Goal: Find specific page/section: Find specific page/section

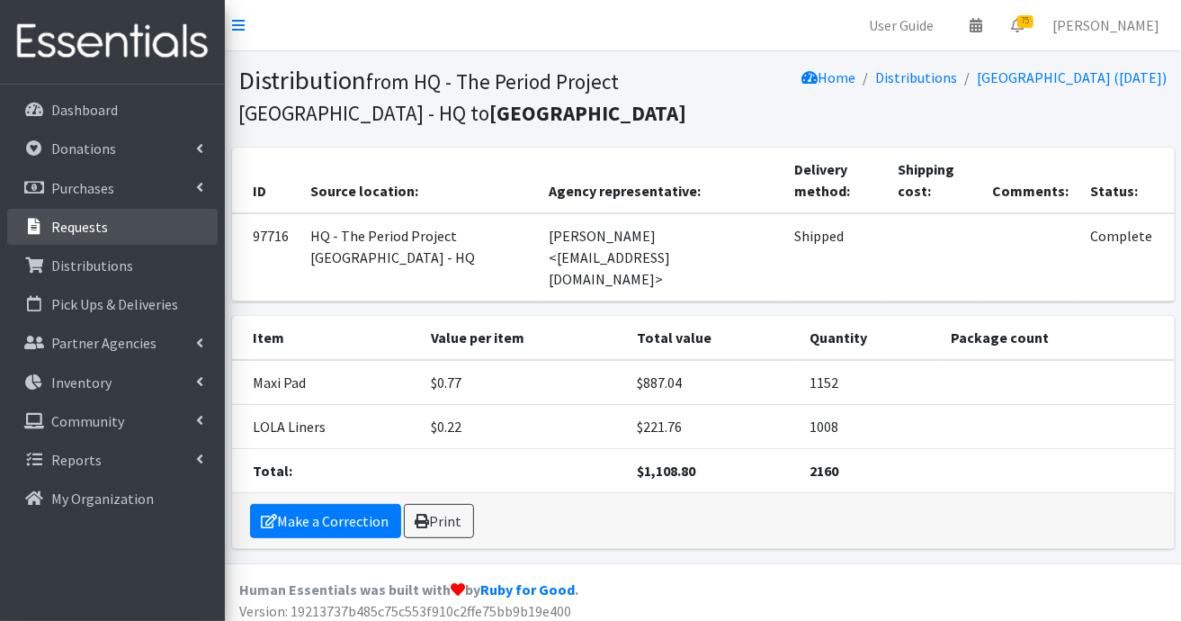
click at [65, 225] on p "Requests" at bounding box center [79, 227] width 57 height 18
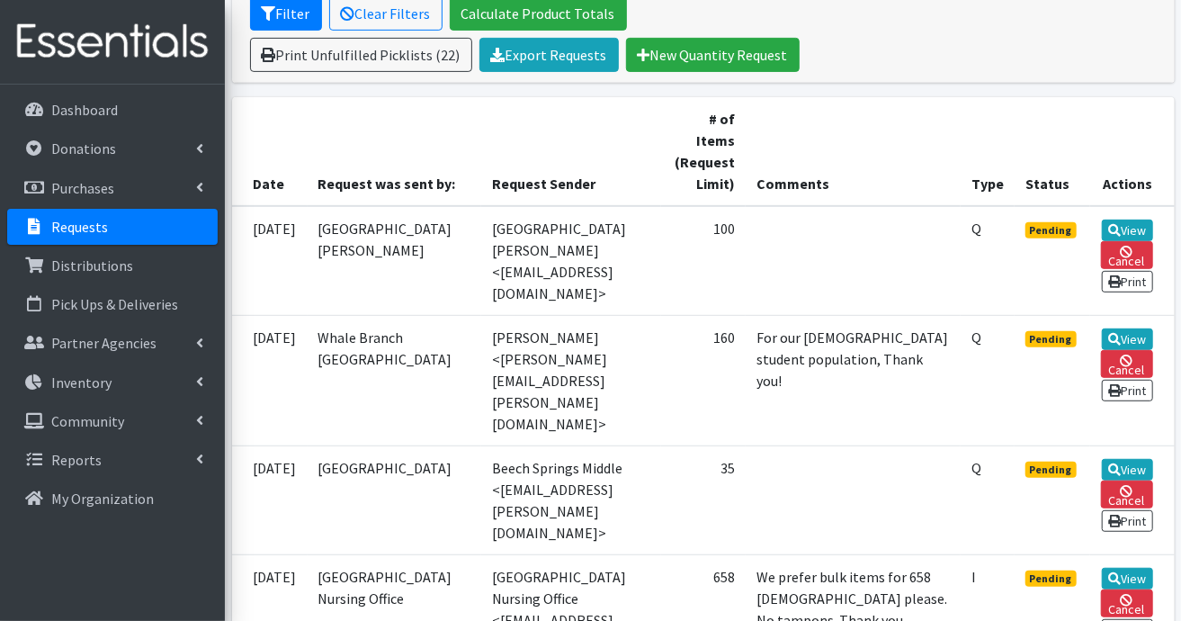
scroll to position [630, 0]
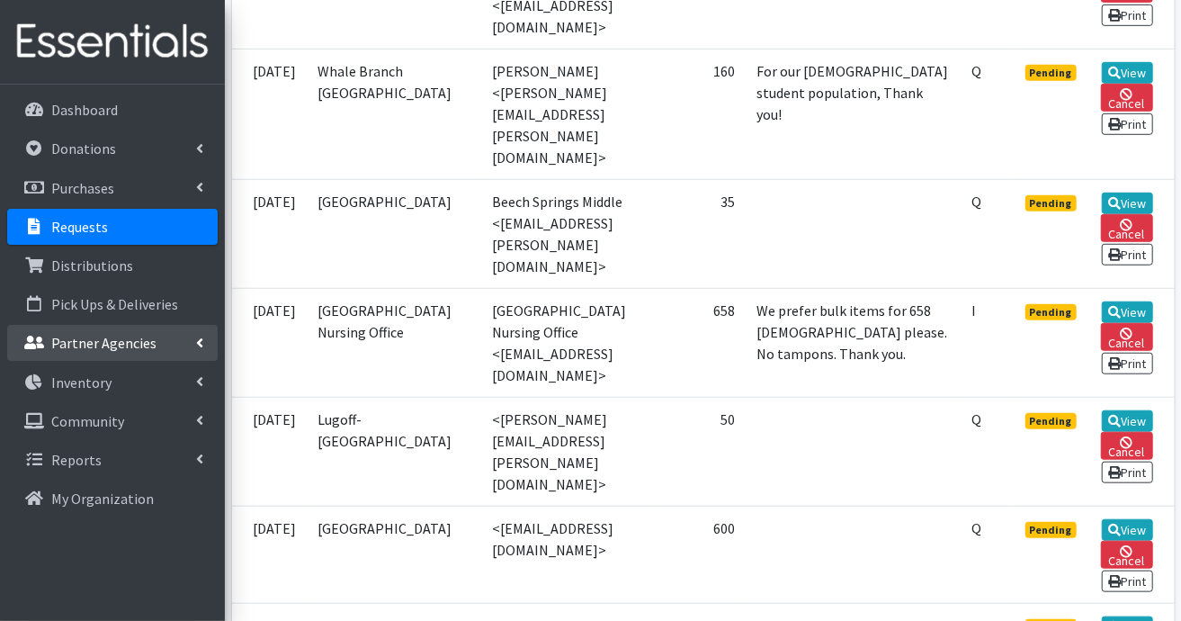
click at [136, 349] on p "Partner Agencies" at bounding box center [103, 343] width 105 height 18
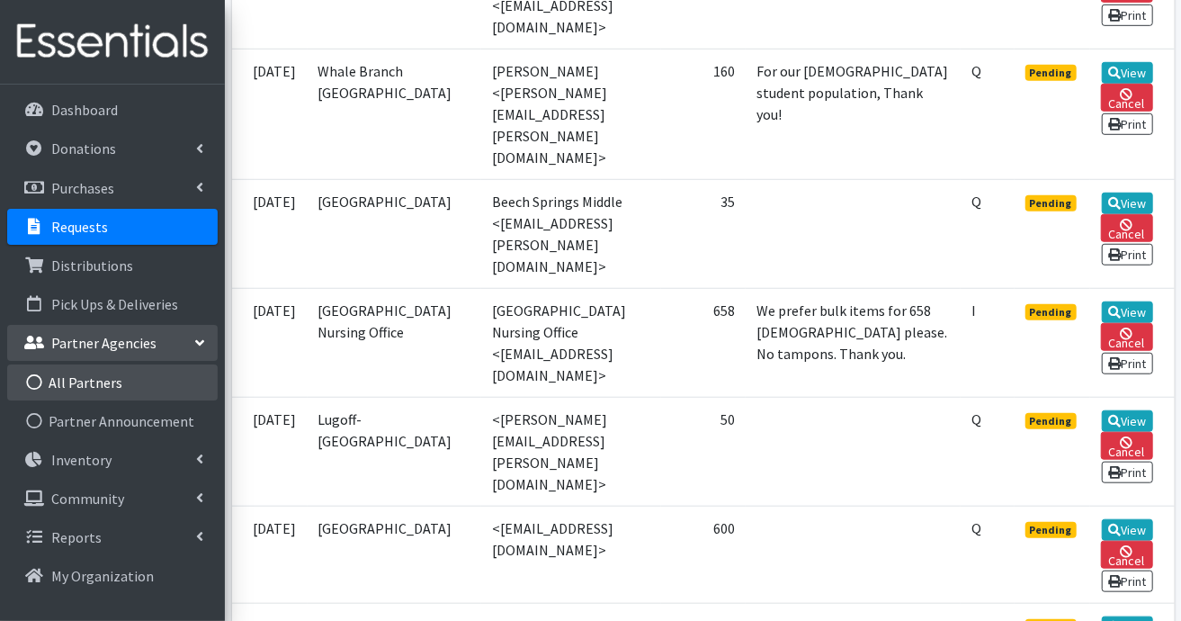
click at [92, 389] on link "All Partners" at bounding box center [112, 382] width 210 height 36
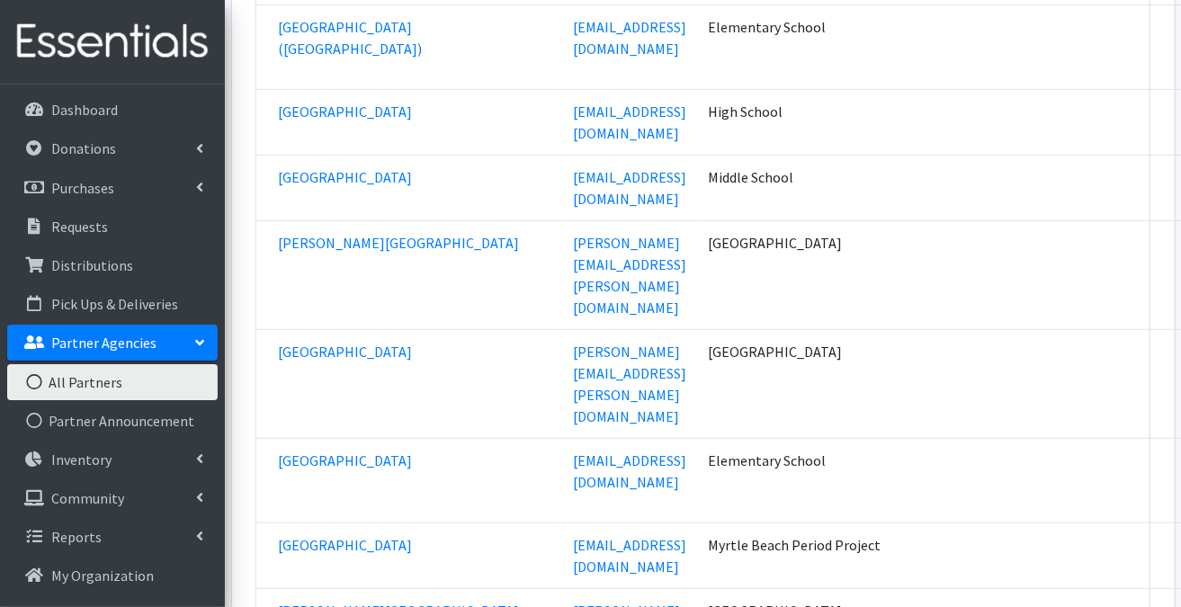
scroll to position [70748, 0]
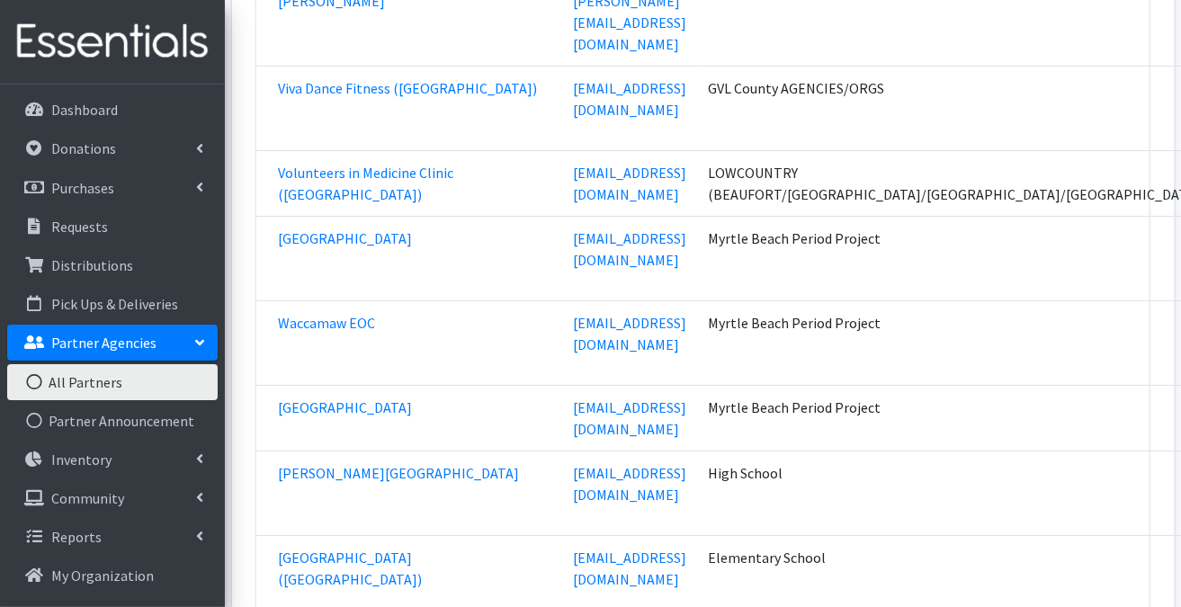
click at [131, 383] on link "All Partners" at bounding box center [112, 382] width 210 height 36
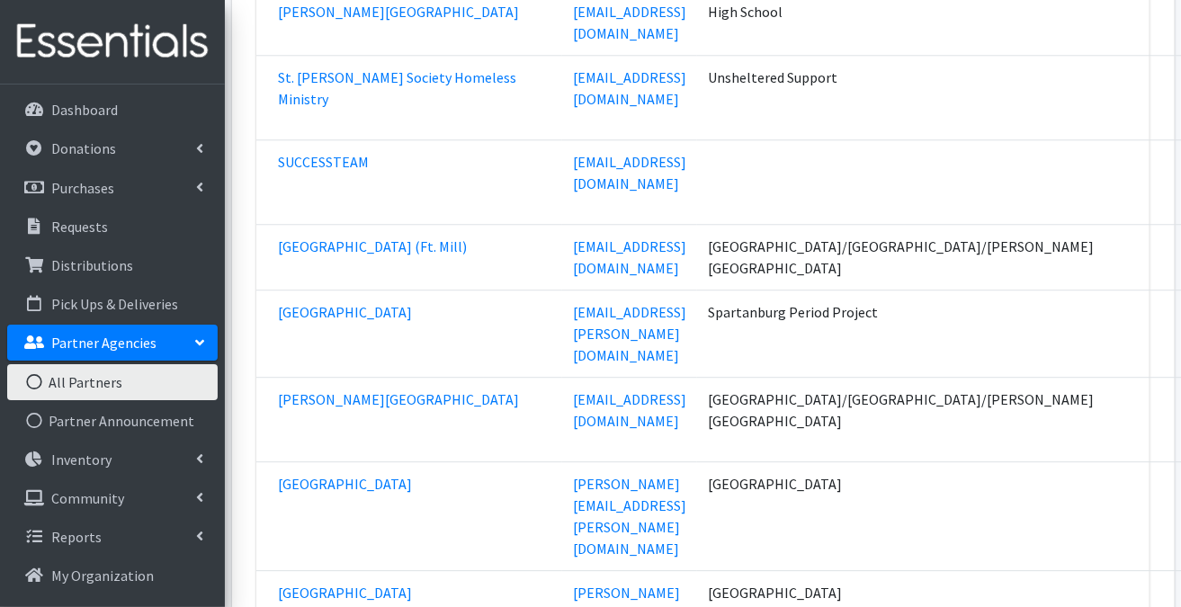
scroll to position [66250, 0]
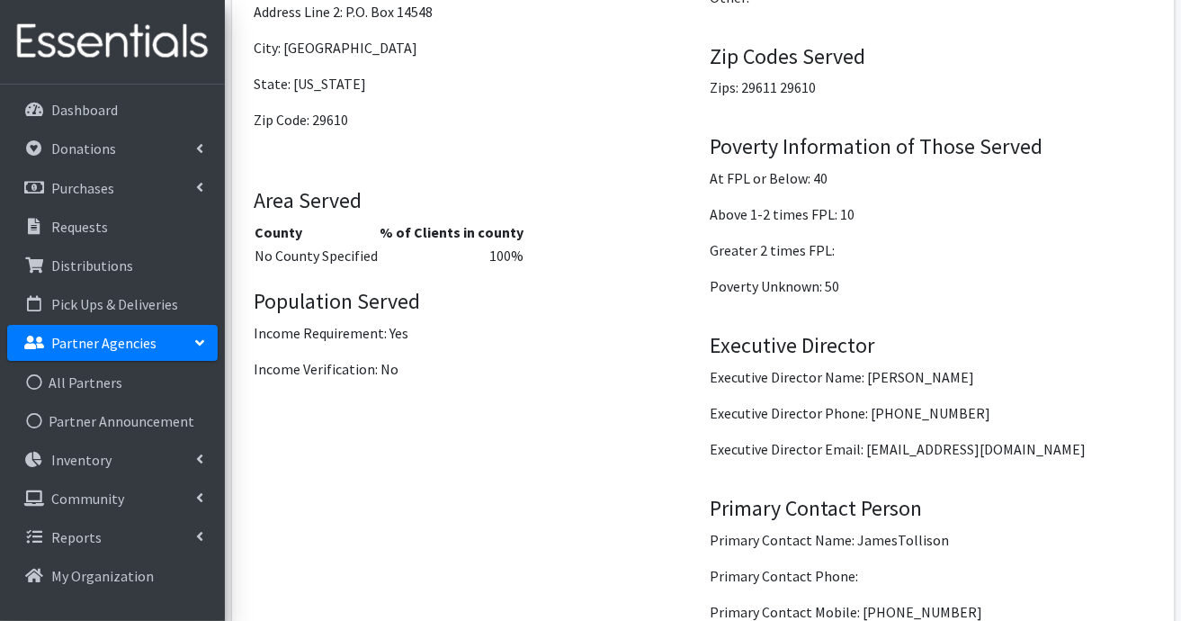
scroll to position [2159, 0]
